Goal: Navigation & Orientation: Understand site structure

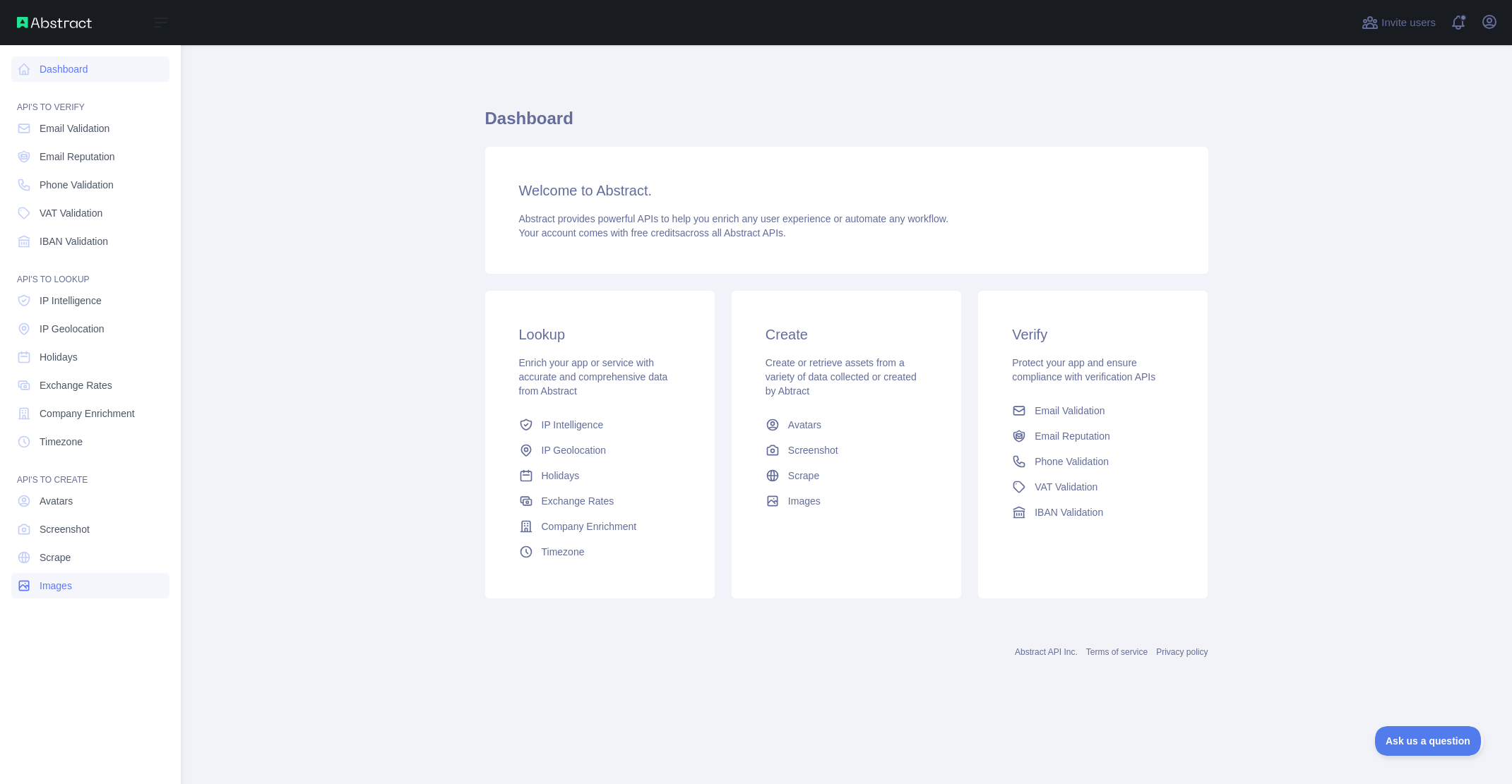
click at [53, 591] on span "Images" at bounding box center [56, 585] width 32 height 14
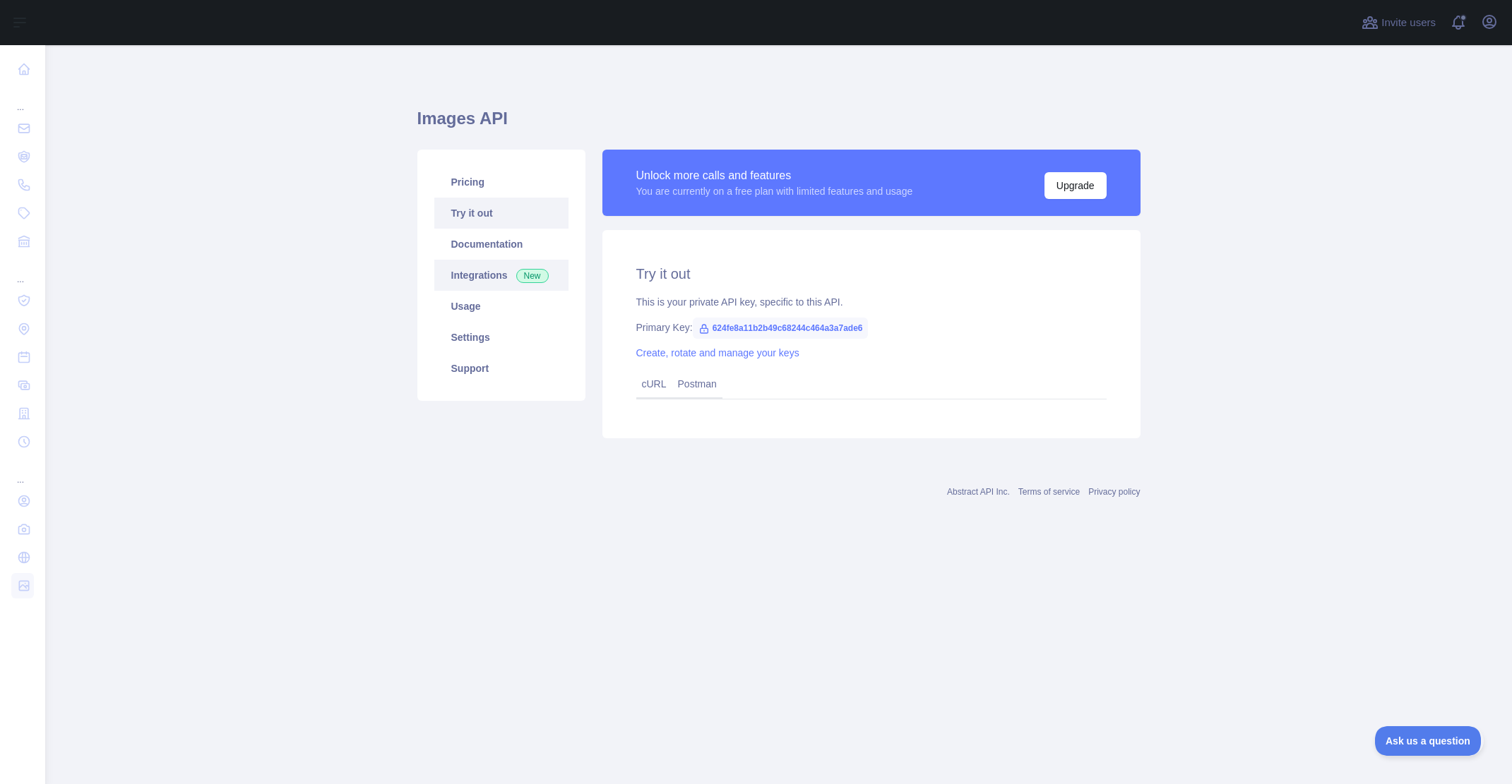
click at [486, 282] on link "Integrations New" at bounding box center [501, 275] width 135 height 31
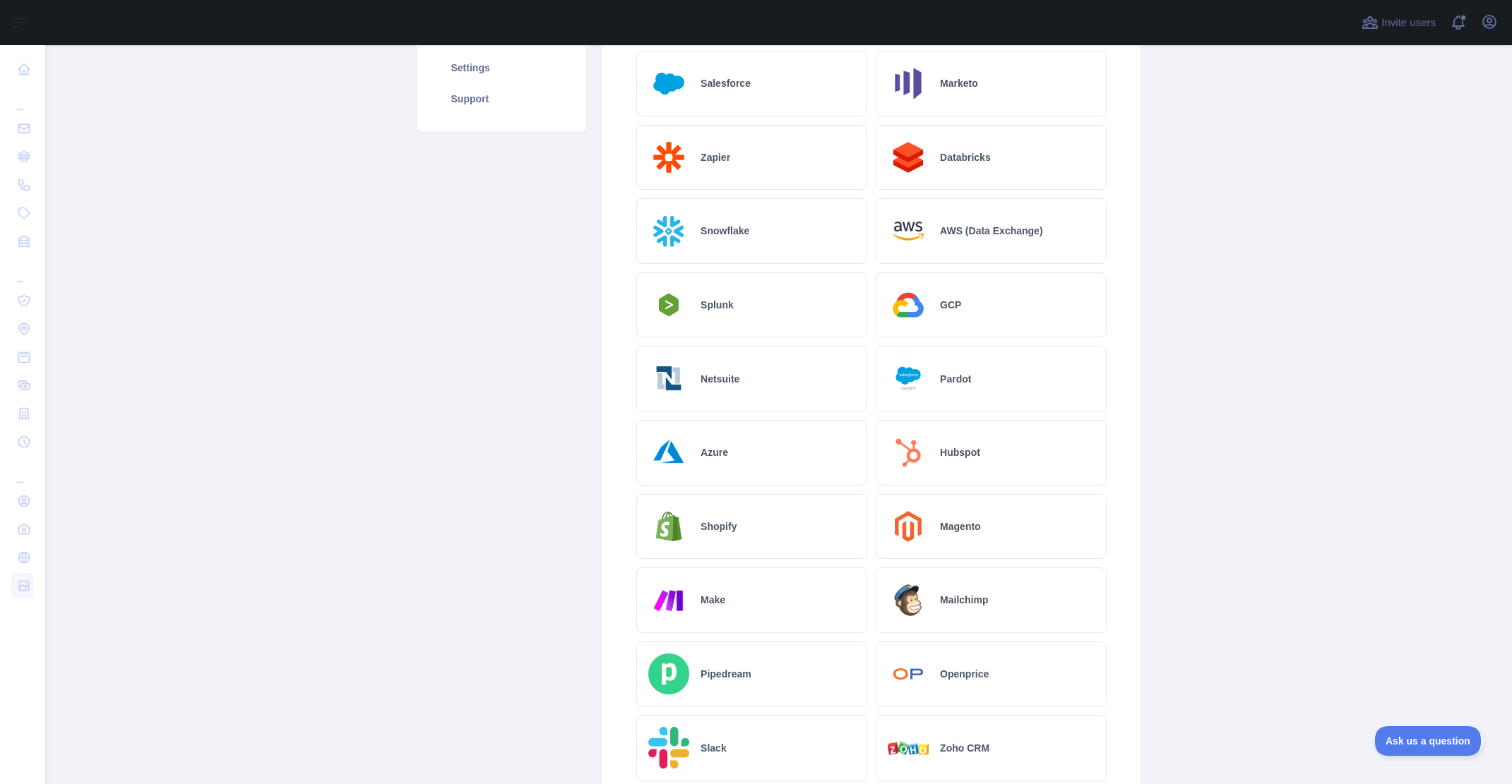
scroll to position [89, 0]
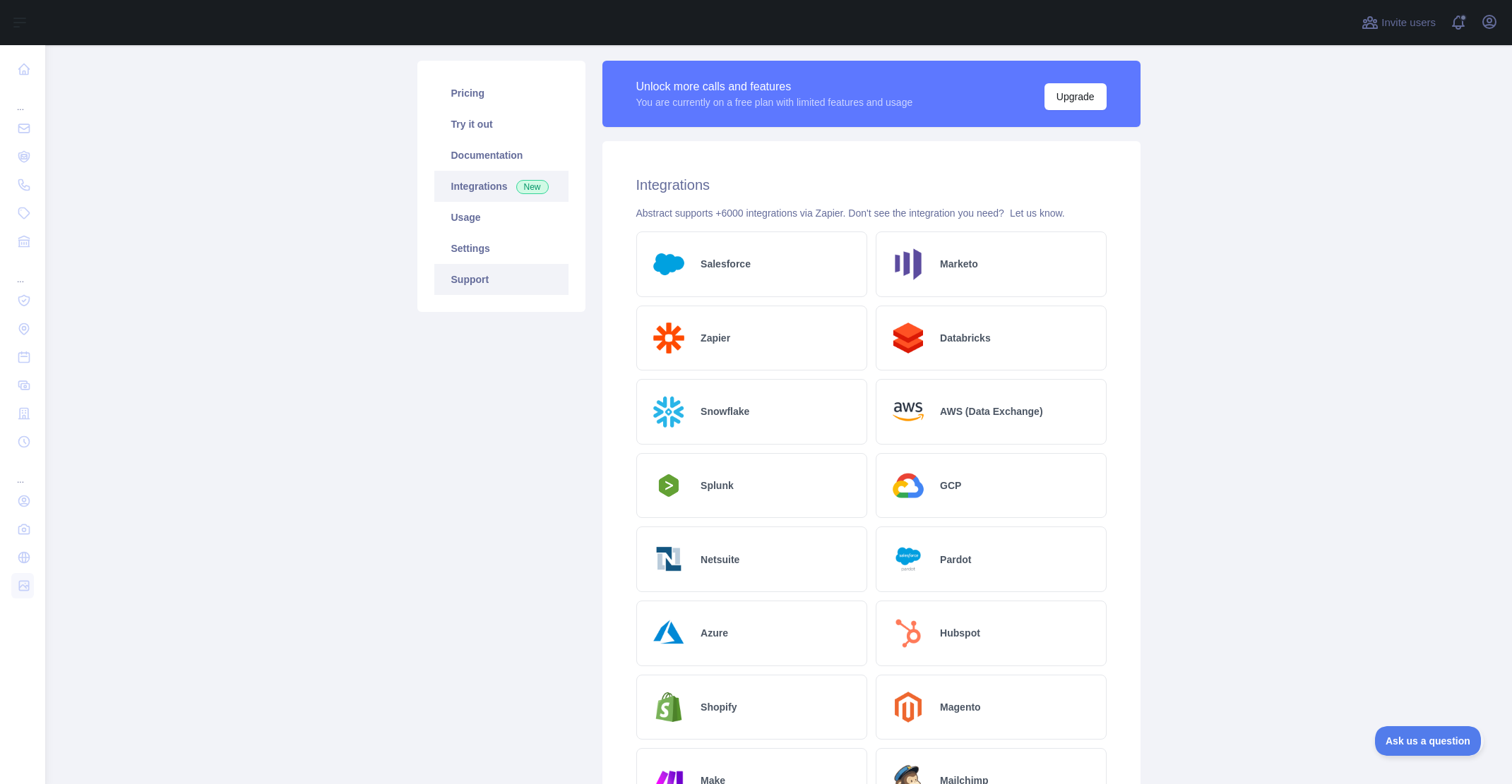
click at [492, 284] on link "Support" at bounding box center [501, 279] width 135 height 31
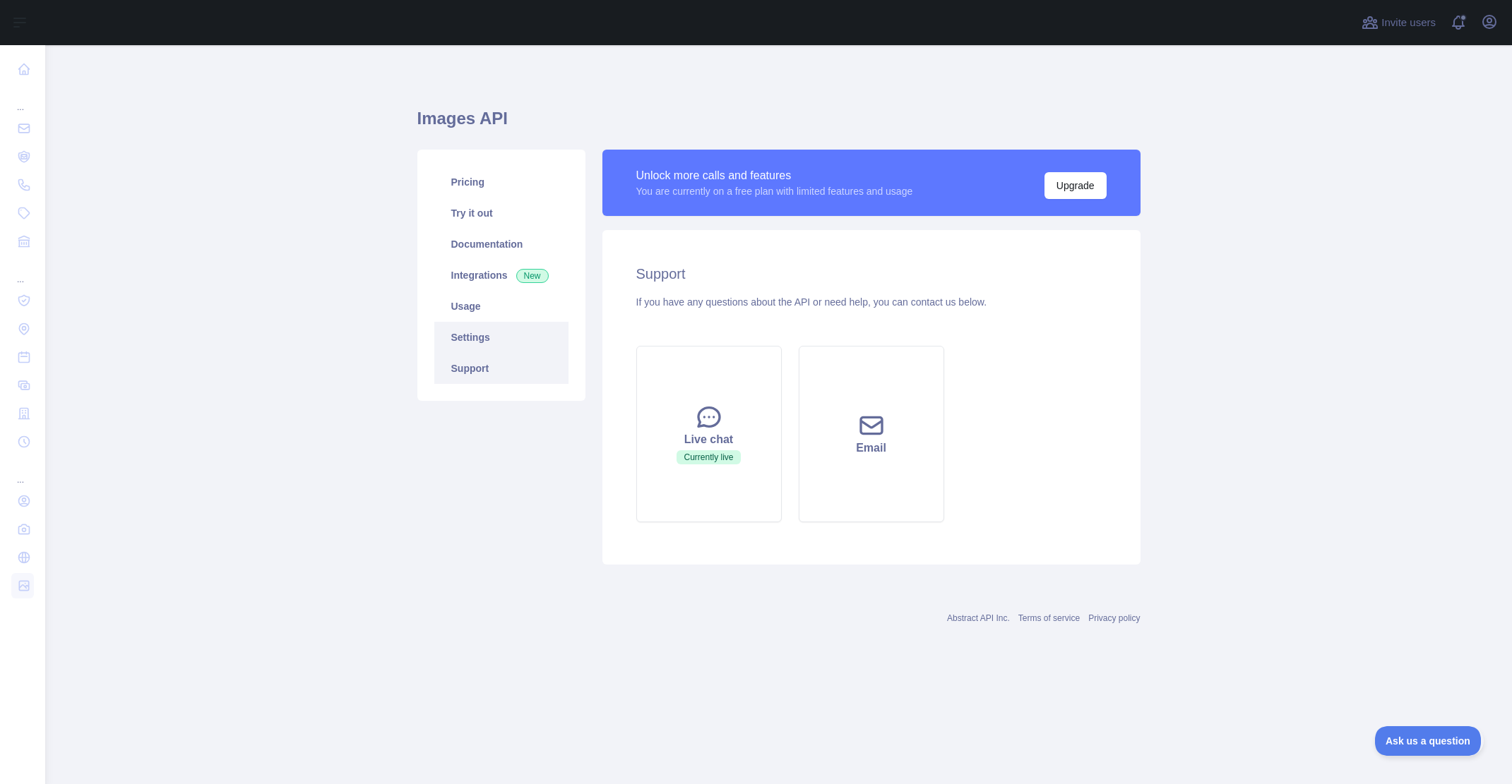
click at [482, 339] on link "Settings" at bounding box center [501, 337] width 135 height 31
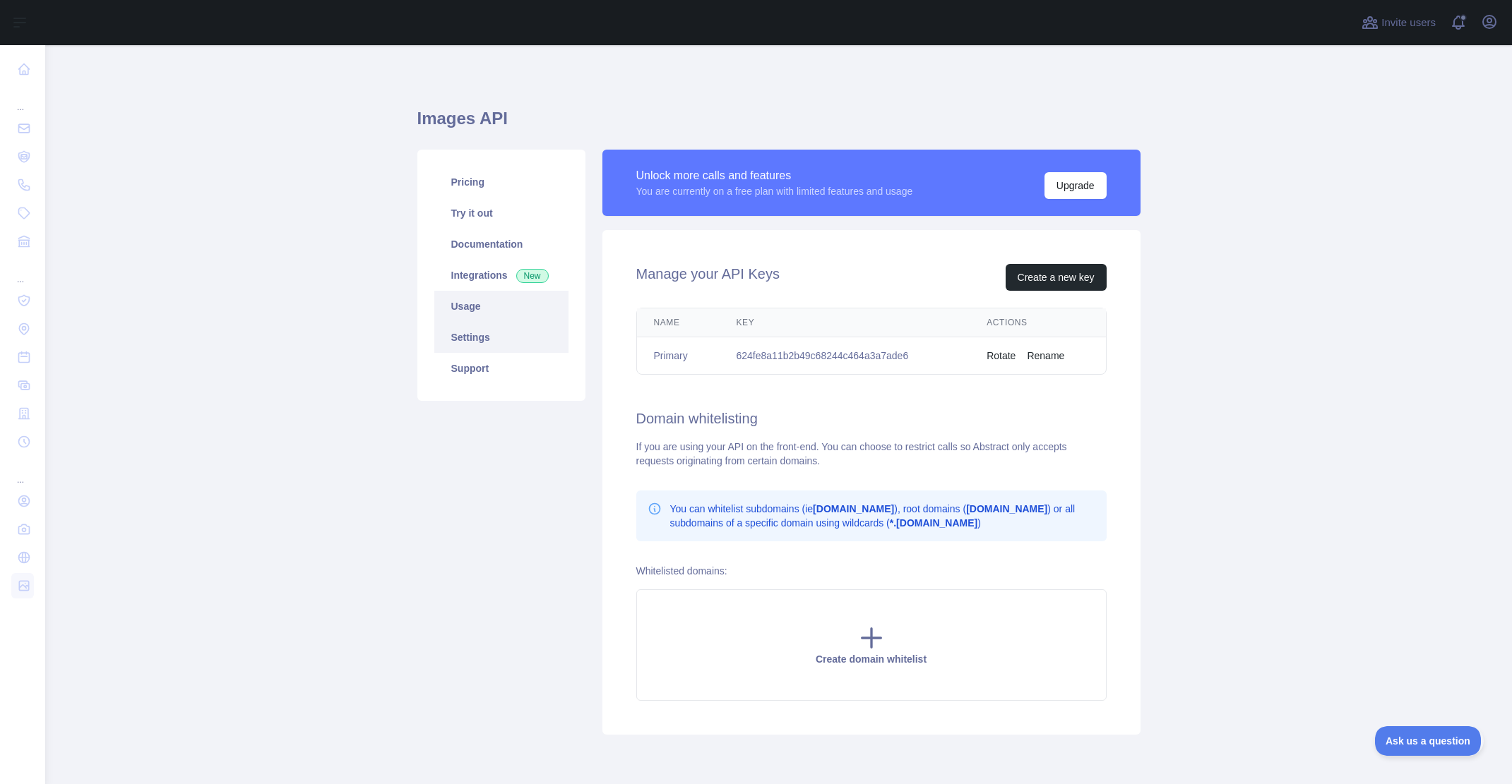
click at [475, 310] on link "Usage" at bounding box center [501, 306] width 135 height 31
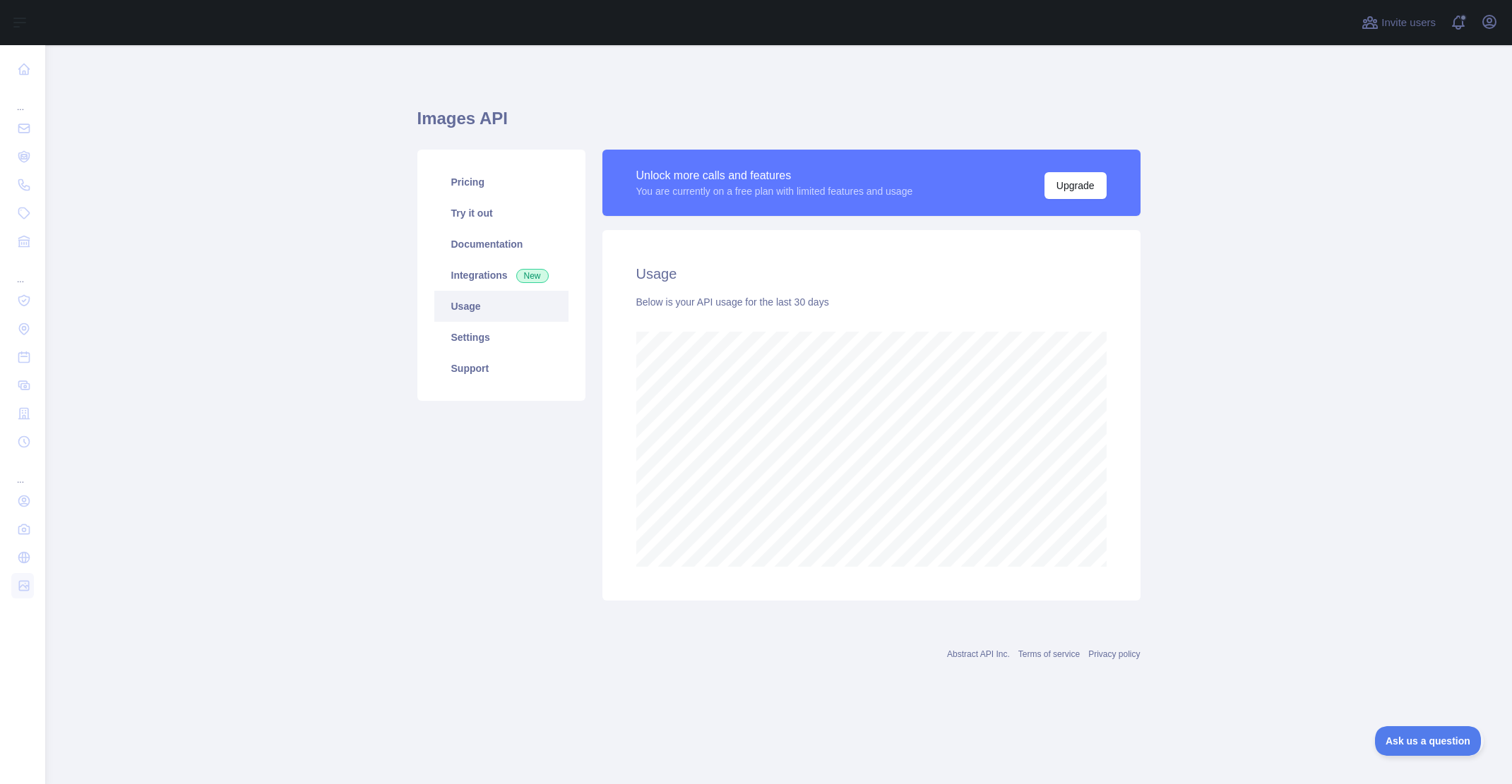
scroll to position [739, 1467]
click at [493, 283] on link "Integrations New" at bounding box center [501, 275] width 135 height 31
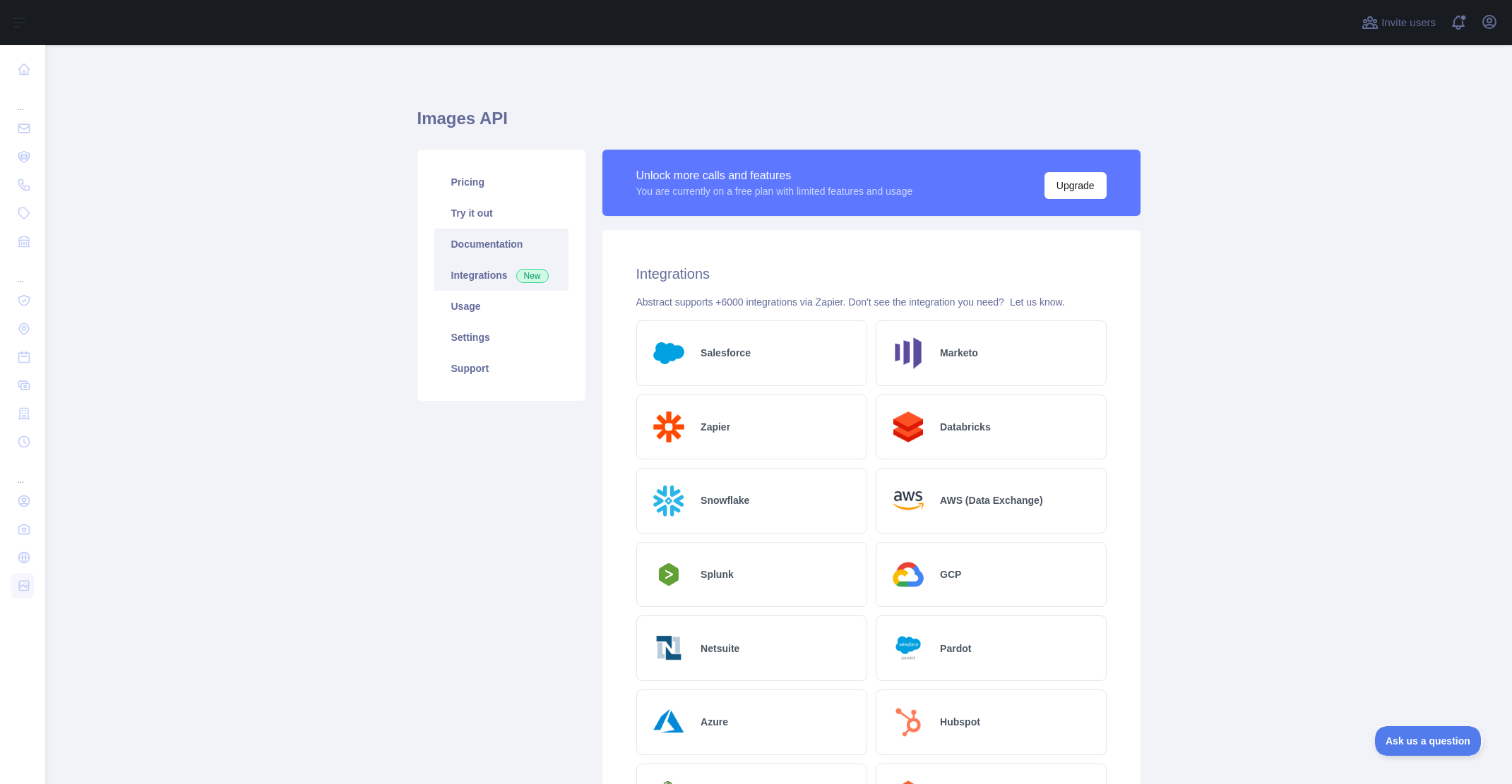
click at [487, 253] on link "Documentation" at bounding box center [501, 244] width 135 height 31
click at [491, 222] on link "Try it out" at bounding box center [501, 213] width 135 height 31
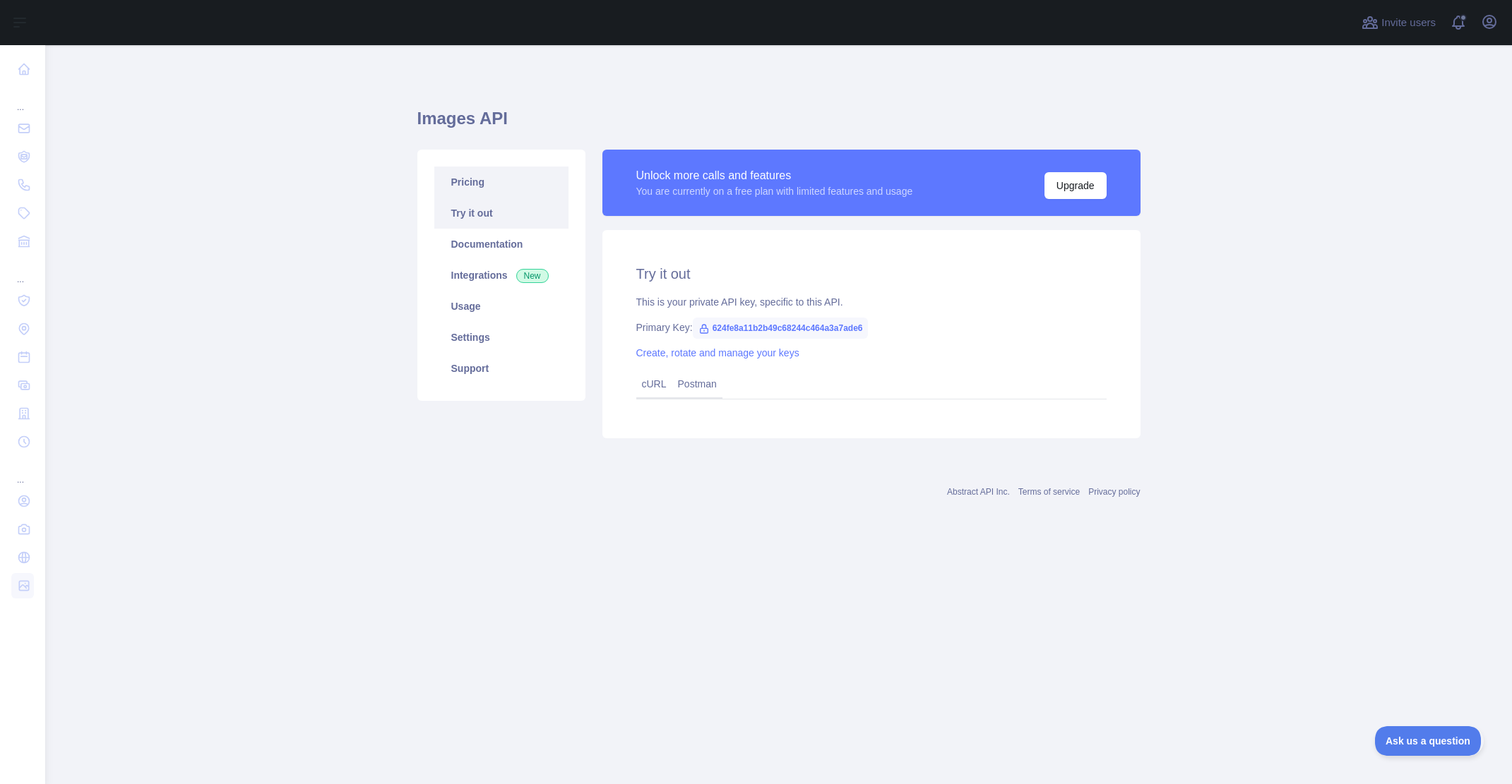
click at [471, 195] on link "Pricing" at bounding box center [501, 182] width 135 height 31
